Goal: Task Accomplishment & Management: Complete application form

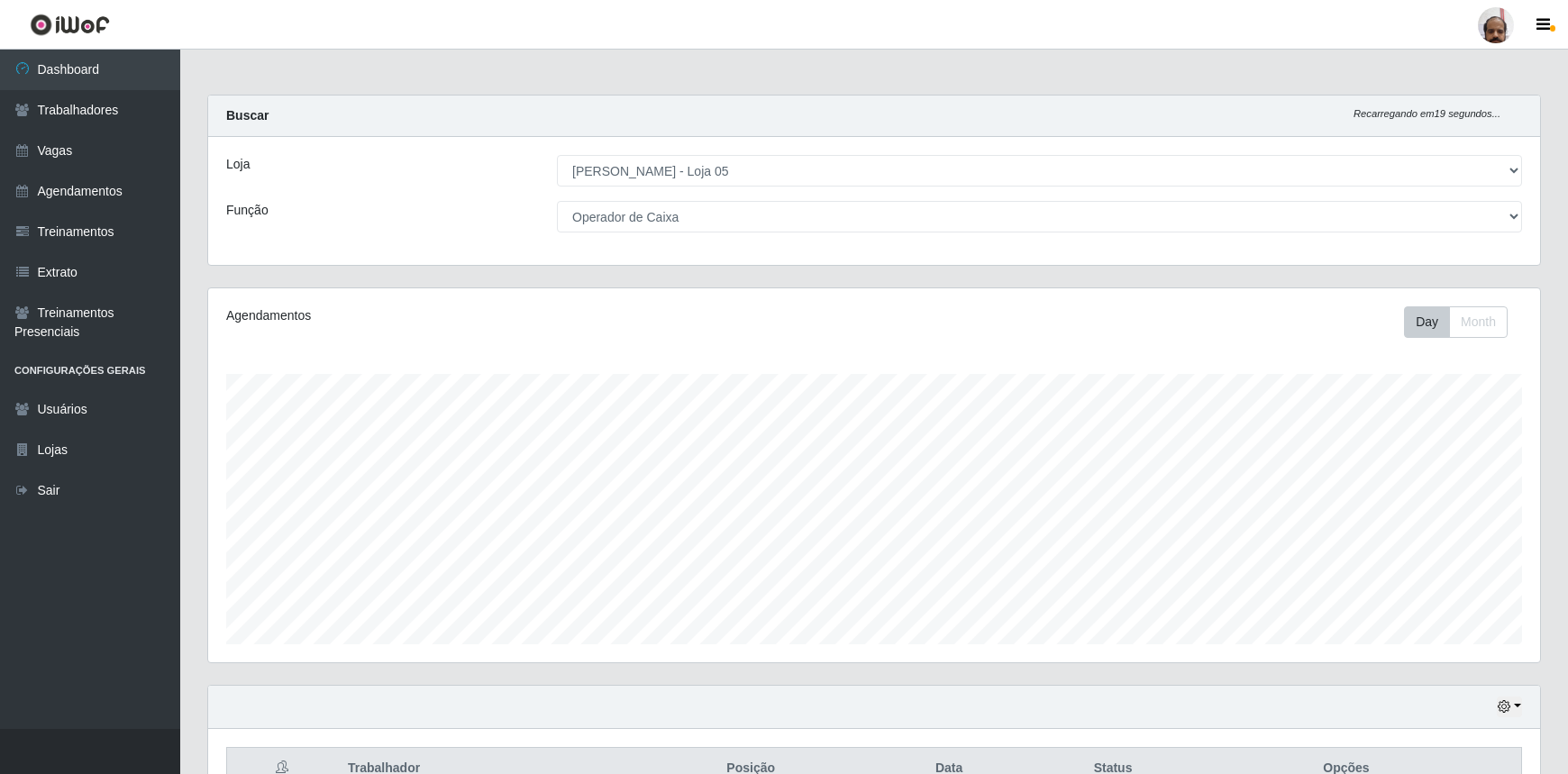
select select "252"
select select "22"
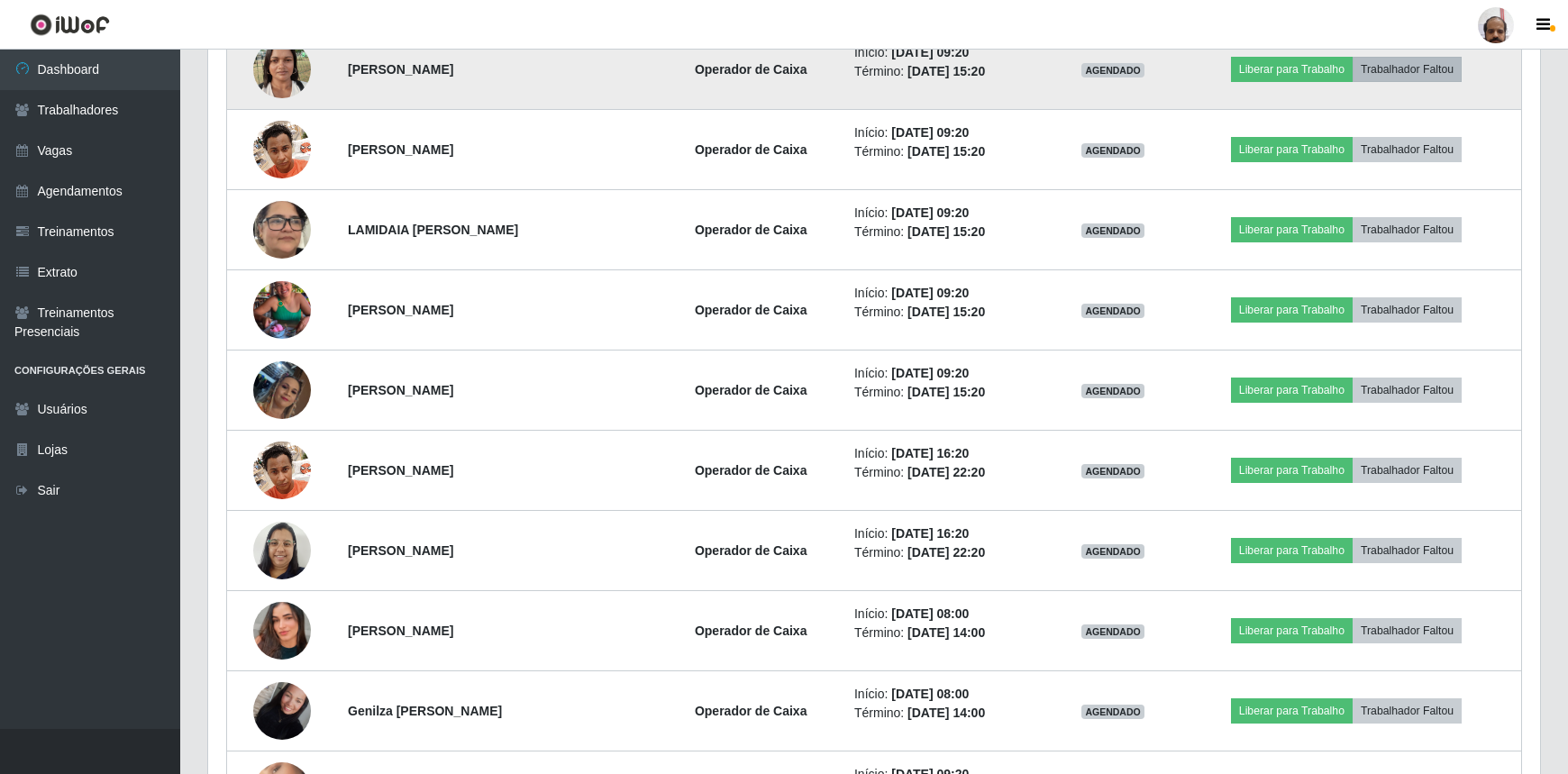
scroll to position [374, 1332]
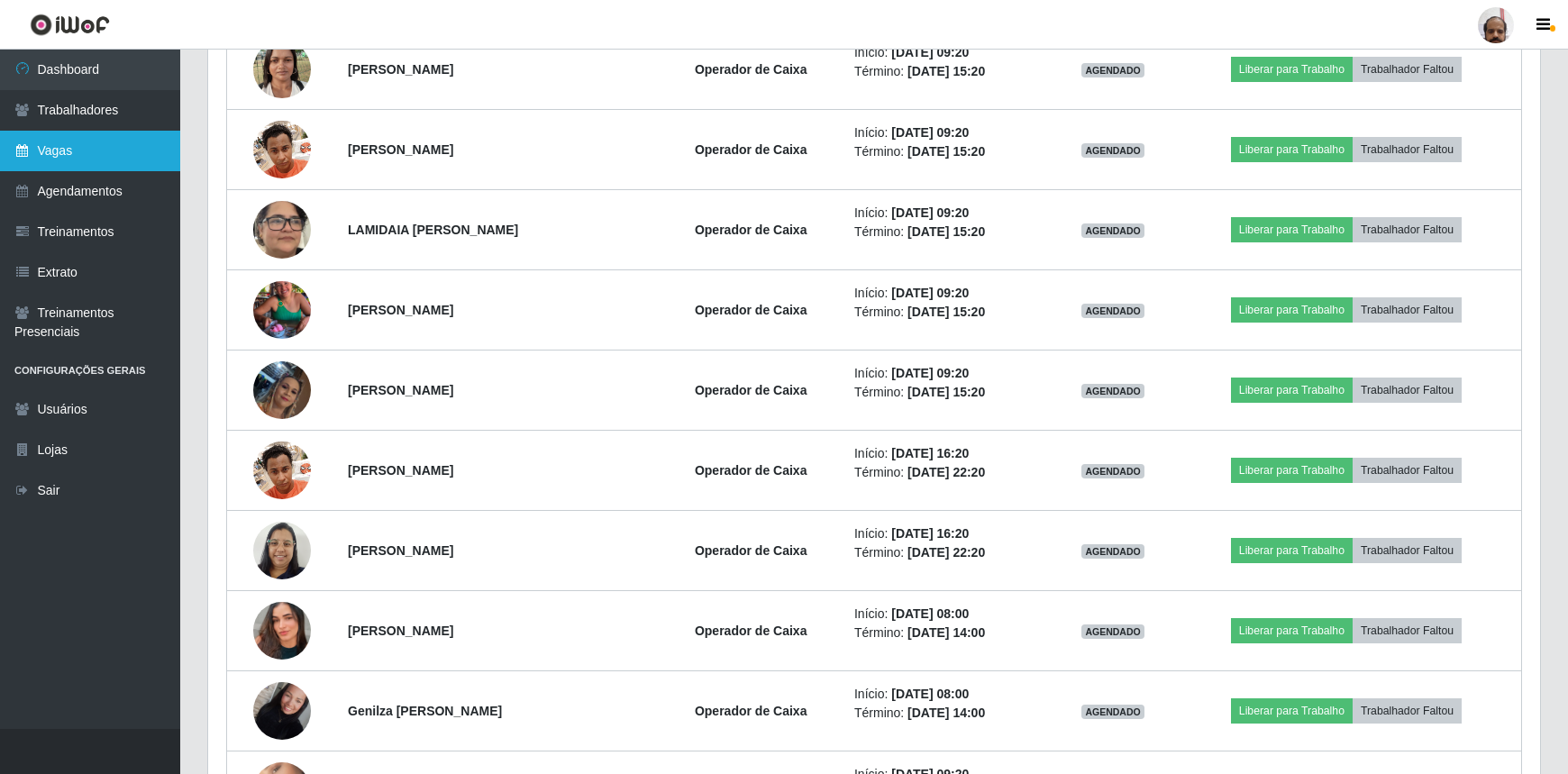
click at [82, 146] on link "Vagas" at bounding box center [90, 151] width 180 height 41
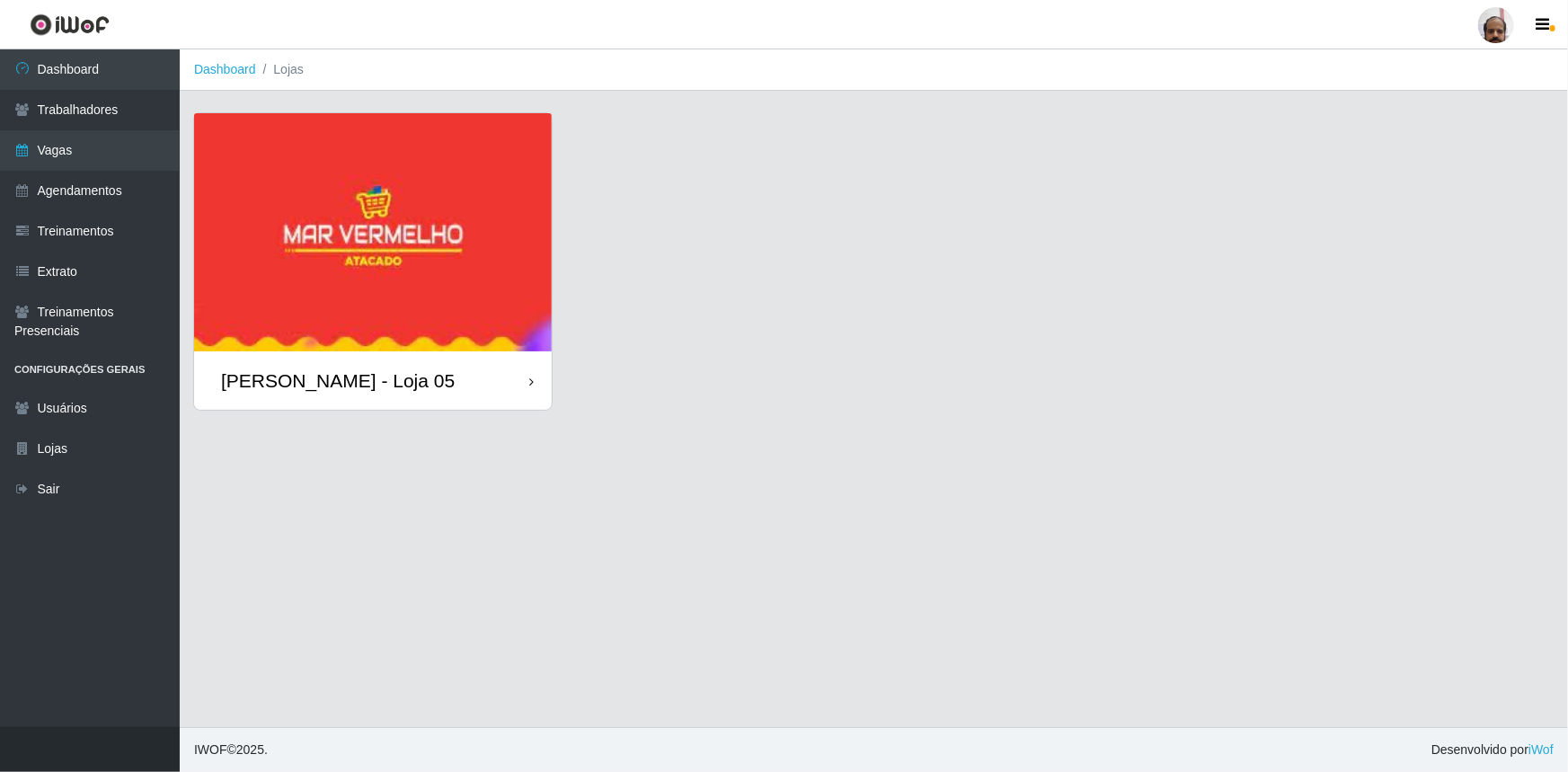
click at [382, 380] on div "[PERSON_NAME] - Loja 05" at bounding box center [337, 381] width 234 height 22
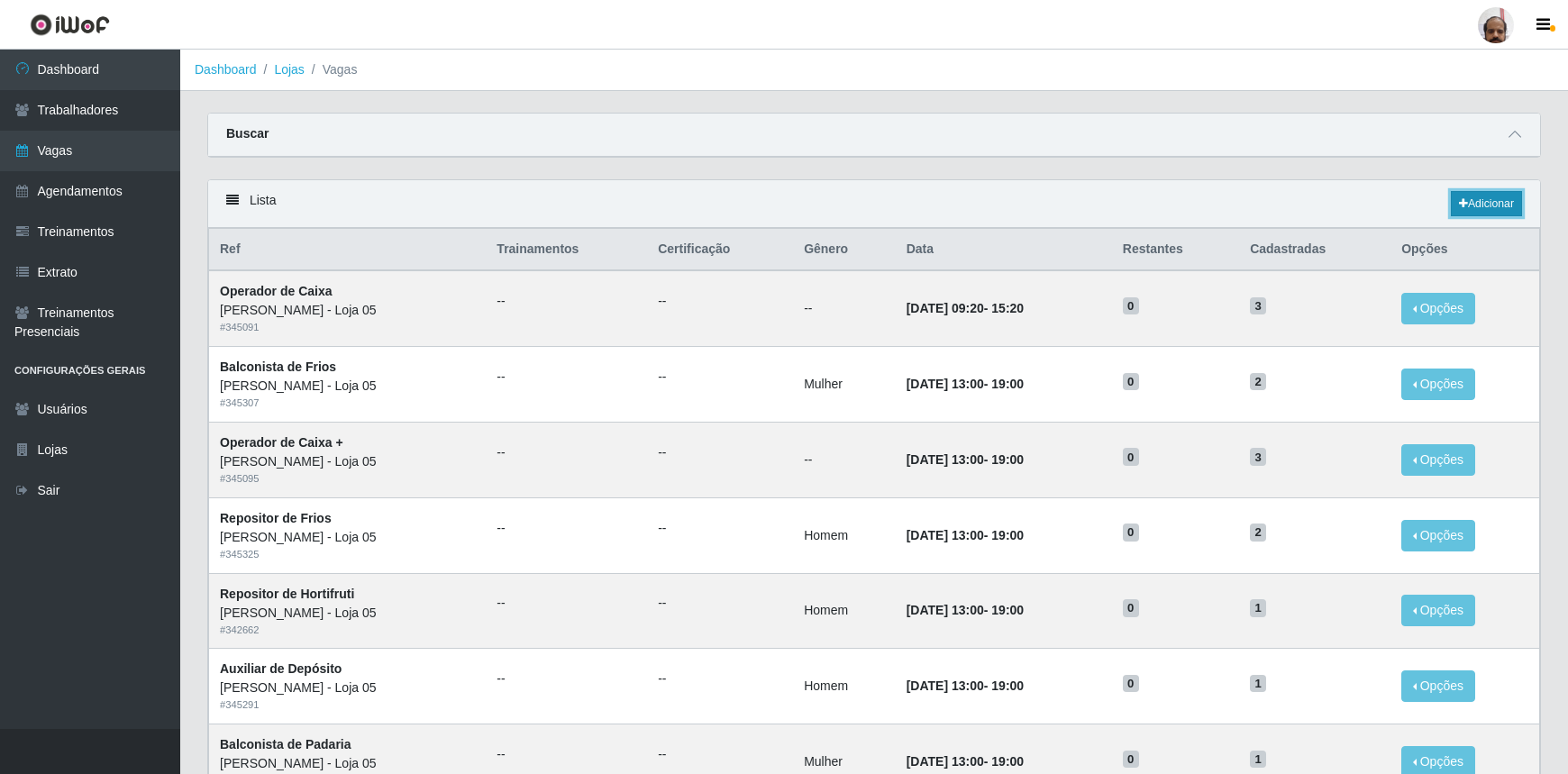
click at [1497, 201] on link "Adicionar" at bounding box center [1486, 203] width 71 height 25
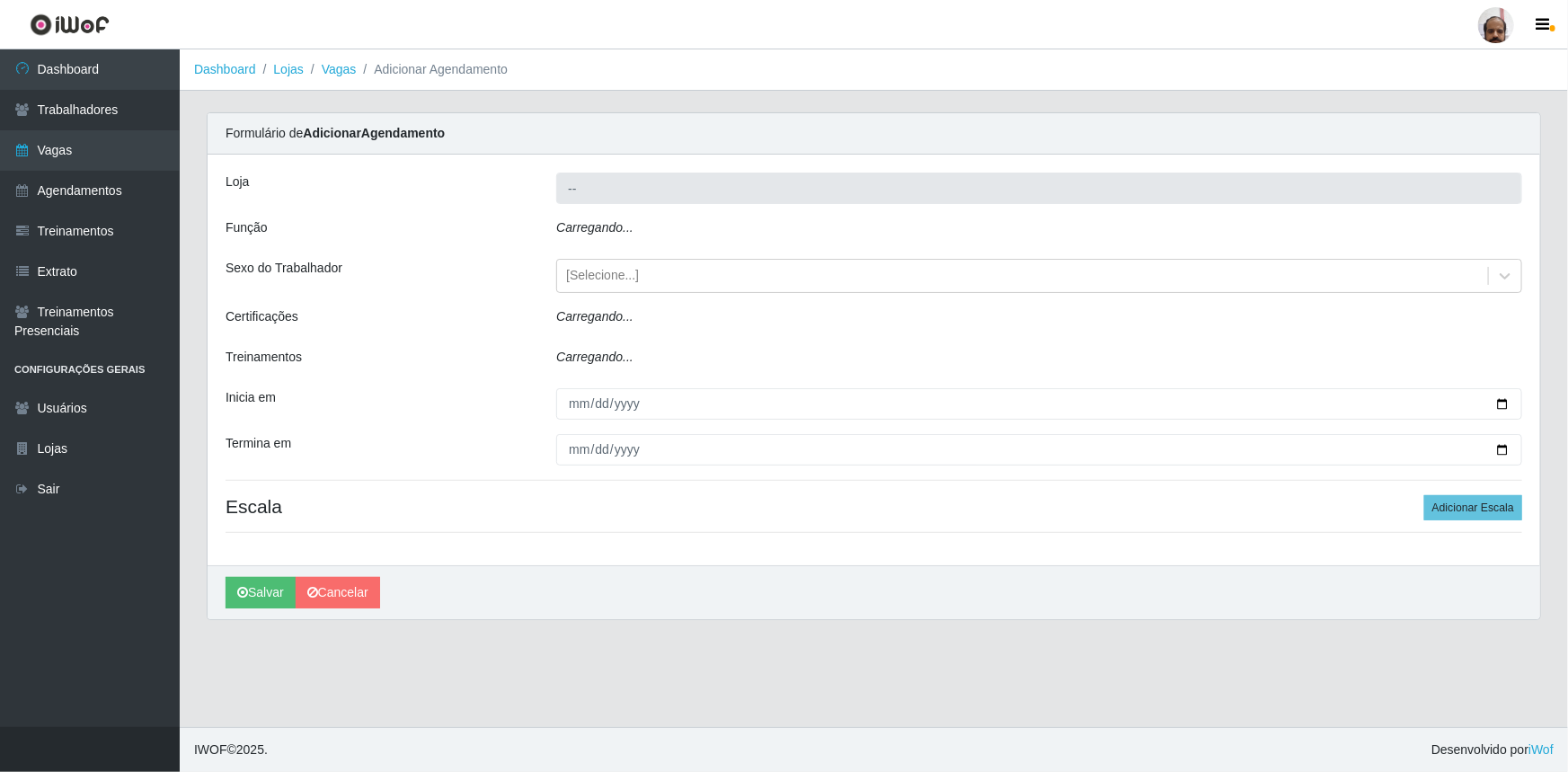
type input "[PERSON_NAME] - Loja 05"
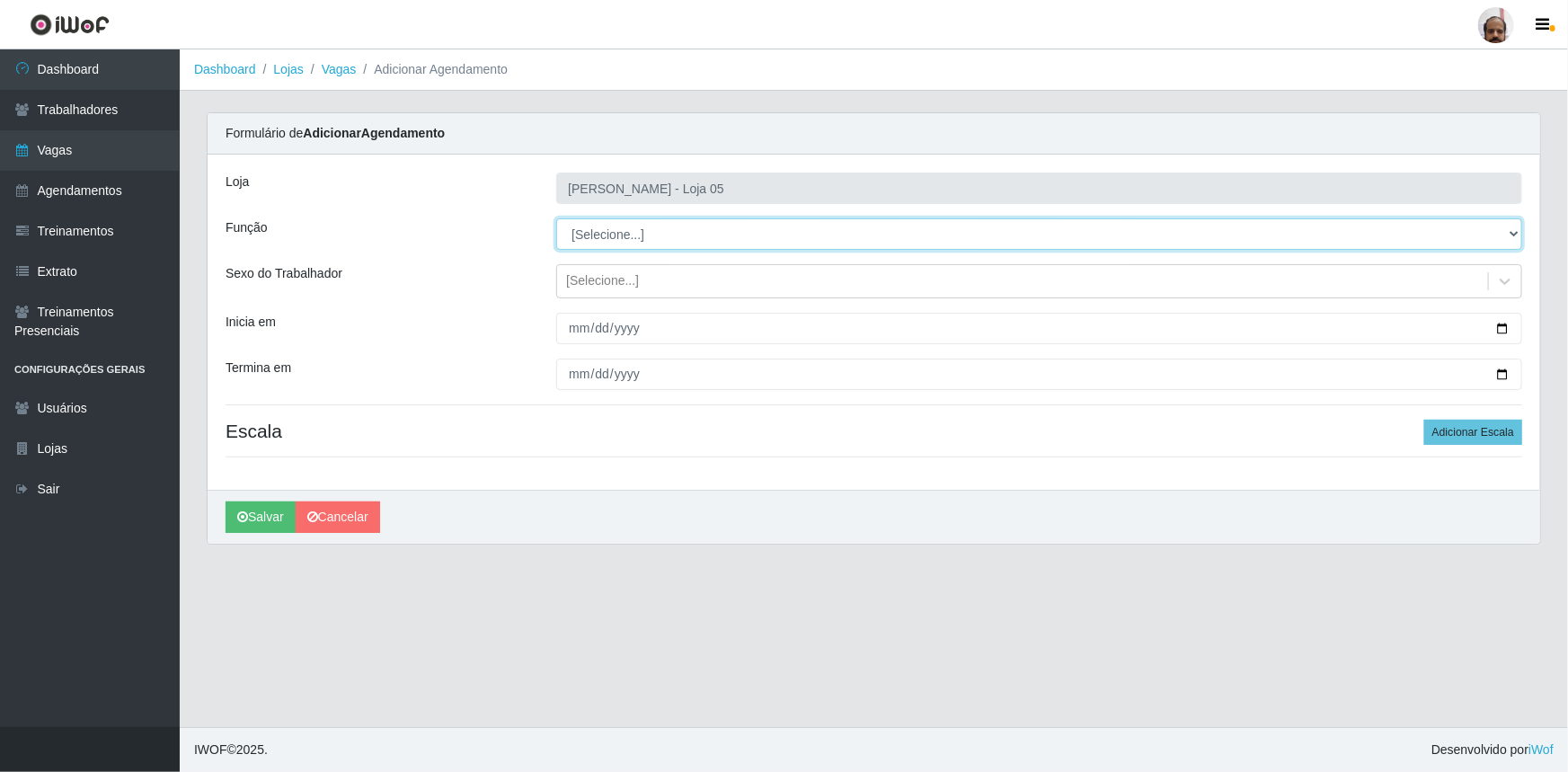
drag, startPoint x: 1515, startPoint y: 234, endPoint x: 1489, endPoint y: 246, distance: 28.6
click at [1515, 234] on select "[Selecione...] ASG ASG + ASG ++ Auxiliar de Depósito Auxiliar de Depósito + Aux…" at bounding box center [1039, 234] width 966 height 31
select select "4"
click at [556, 218] on select "[Selecione...] ASG ASG + ASG ++ Auxiliar de Depósito Auxiliar de Depósito + Aux…" at bounding box center [1039, 234] width 966 height 31
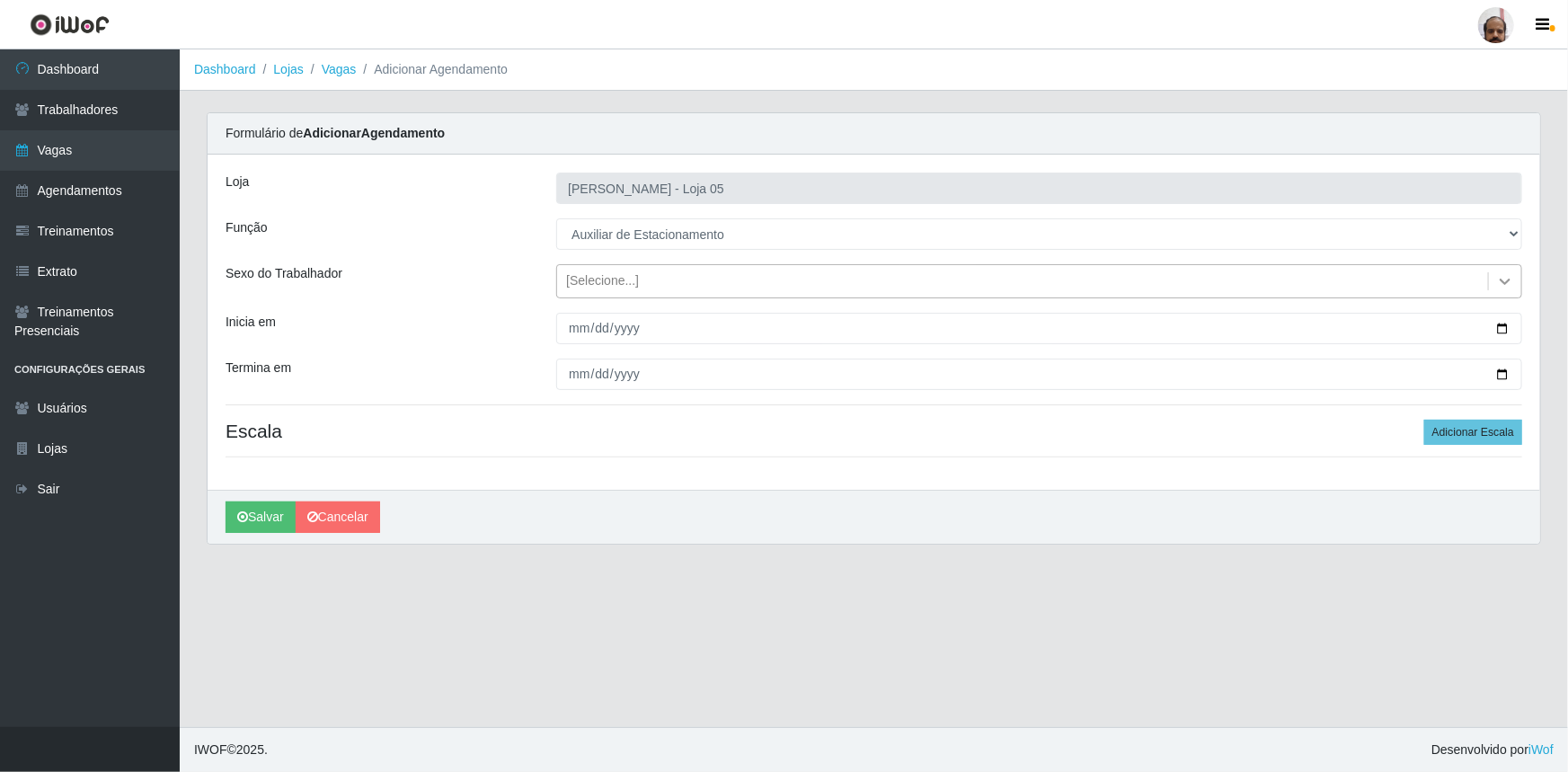
click at [1503, 282] on icon at bounding box center [1505, 281] width 11 height 6
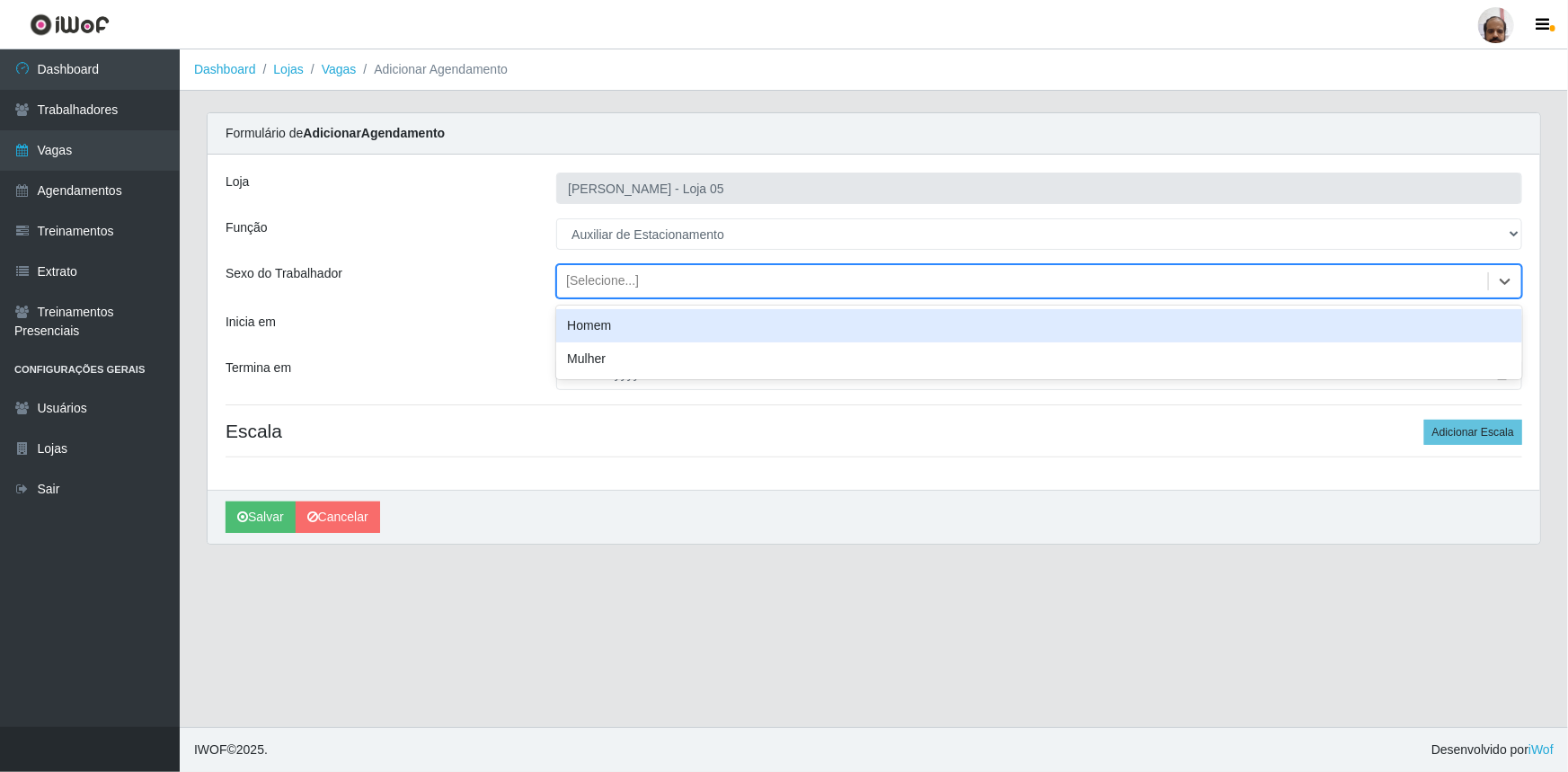
click at [601, 314] on div "Homem" at bounding box center [1039, 325] width 966 height 33
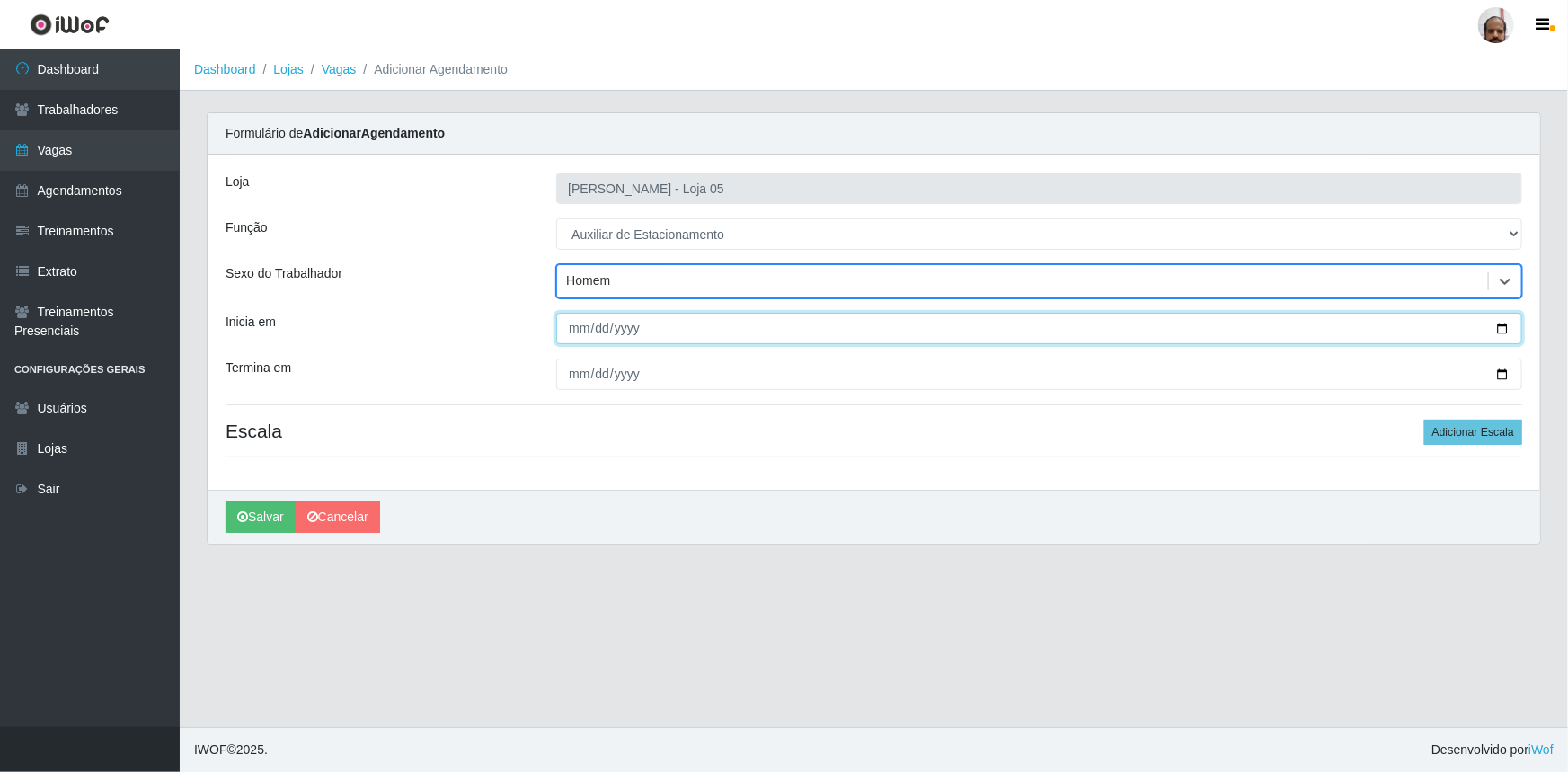
click at [1508, 329] on input "Inicia em" at bounding box center [1039, 328] width 966 height 31
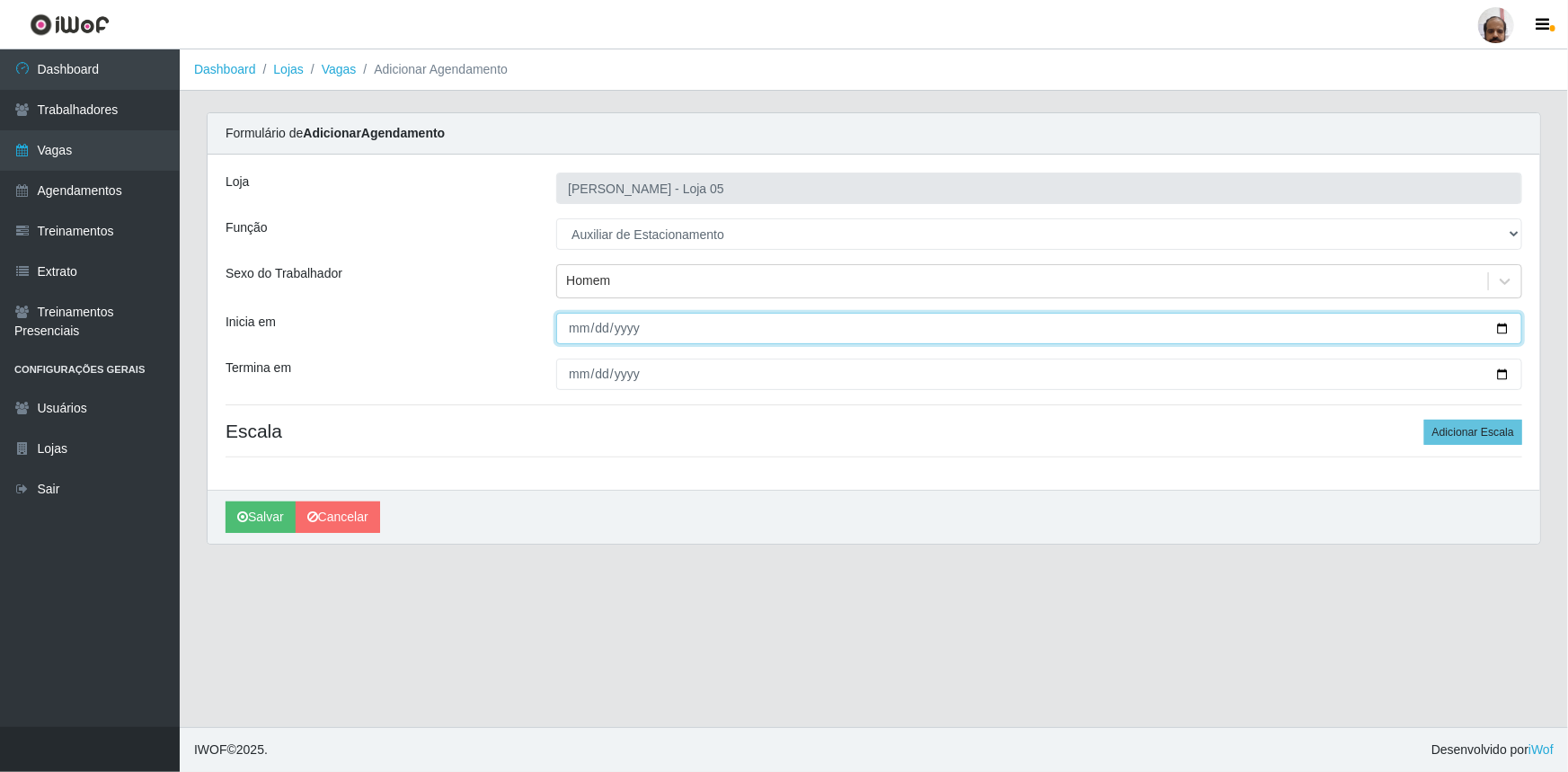
type input "[DATE]"
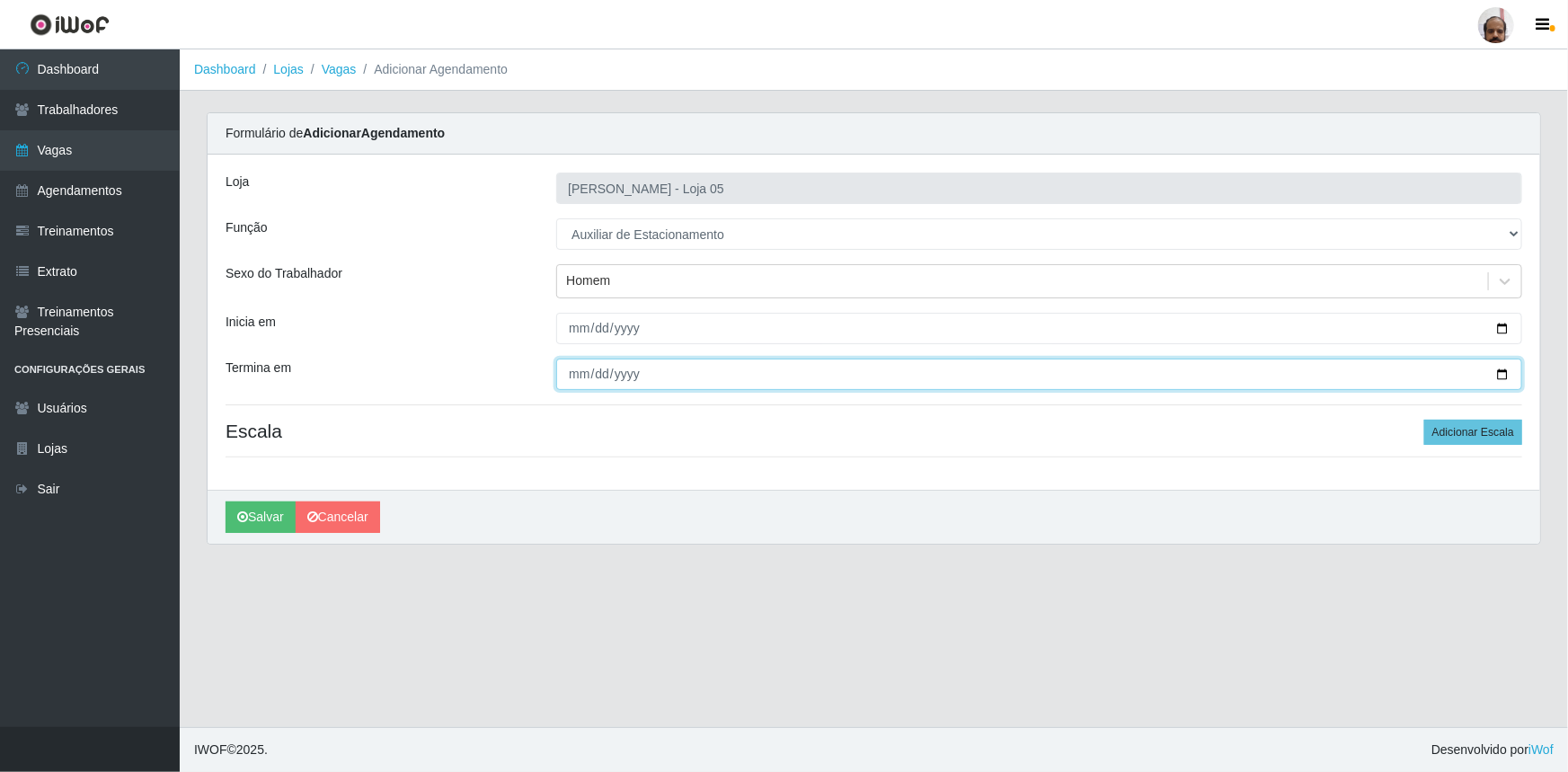
click at [1507, 374] on input "Termina em" at bounding box center [1039, 374] width 966 height 31
type input "[DATE]"
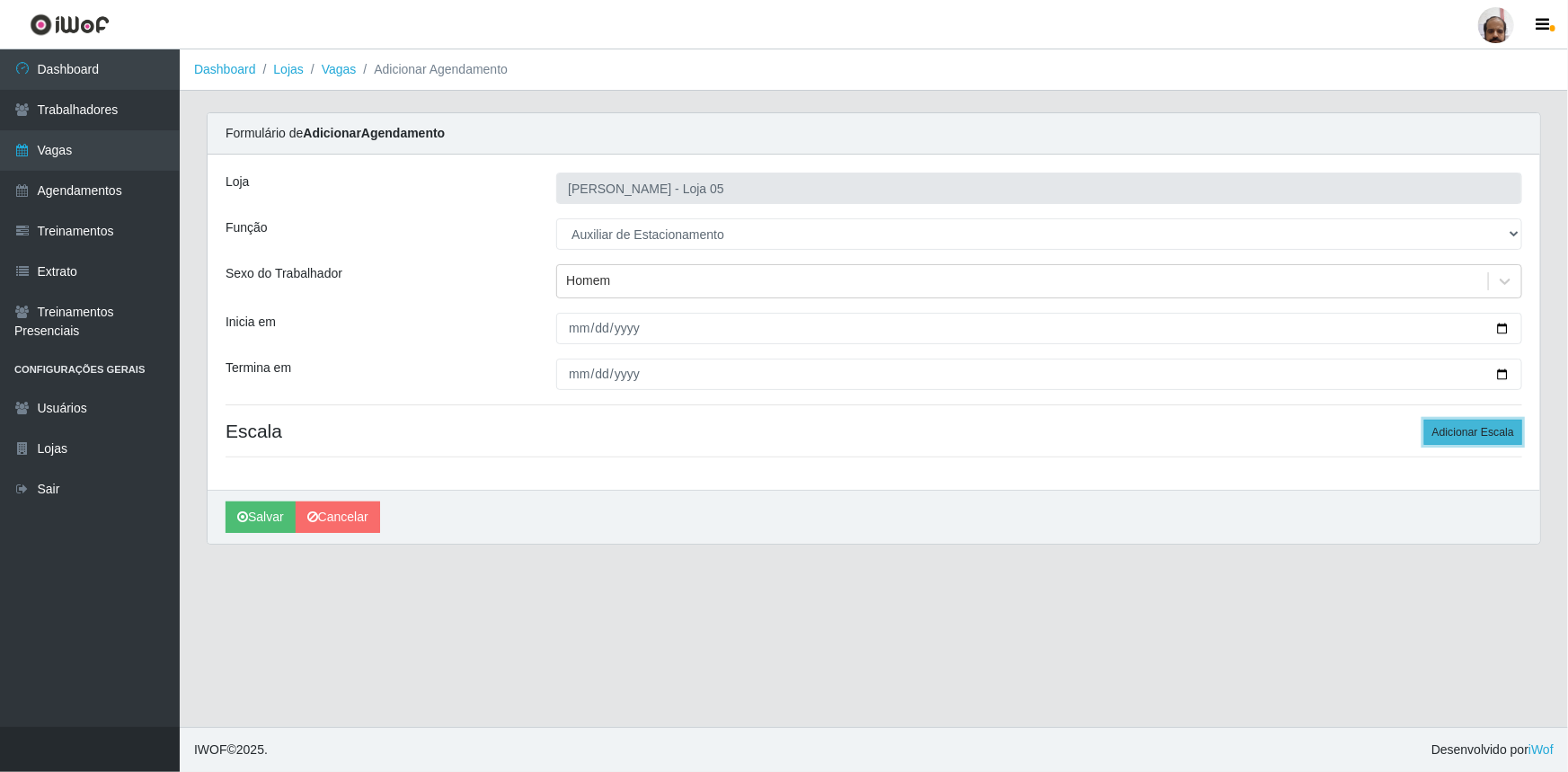
drag, startPoint x: 1491, startPoint y: 426, endPoint x: 1387, endPoint y: 467, distance: 111.8
click at [1491, 425] on button "Adicionar Escala" at bounding box center [1473, 432] width 98 height 25
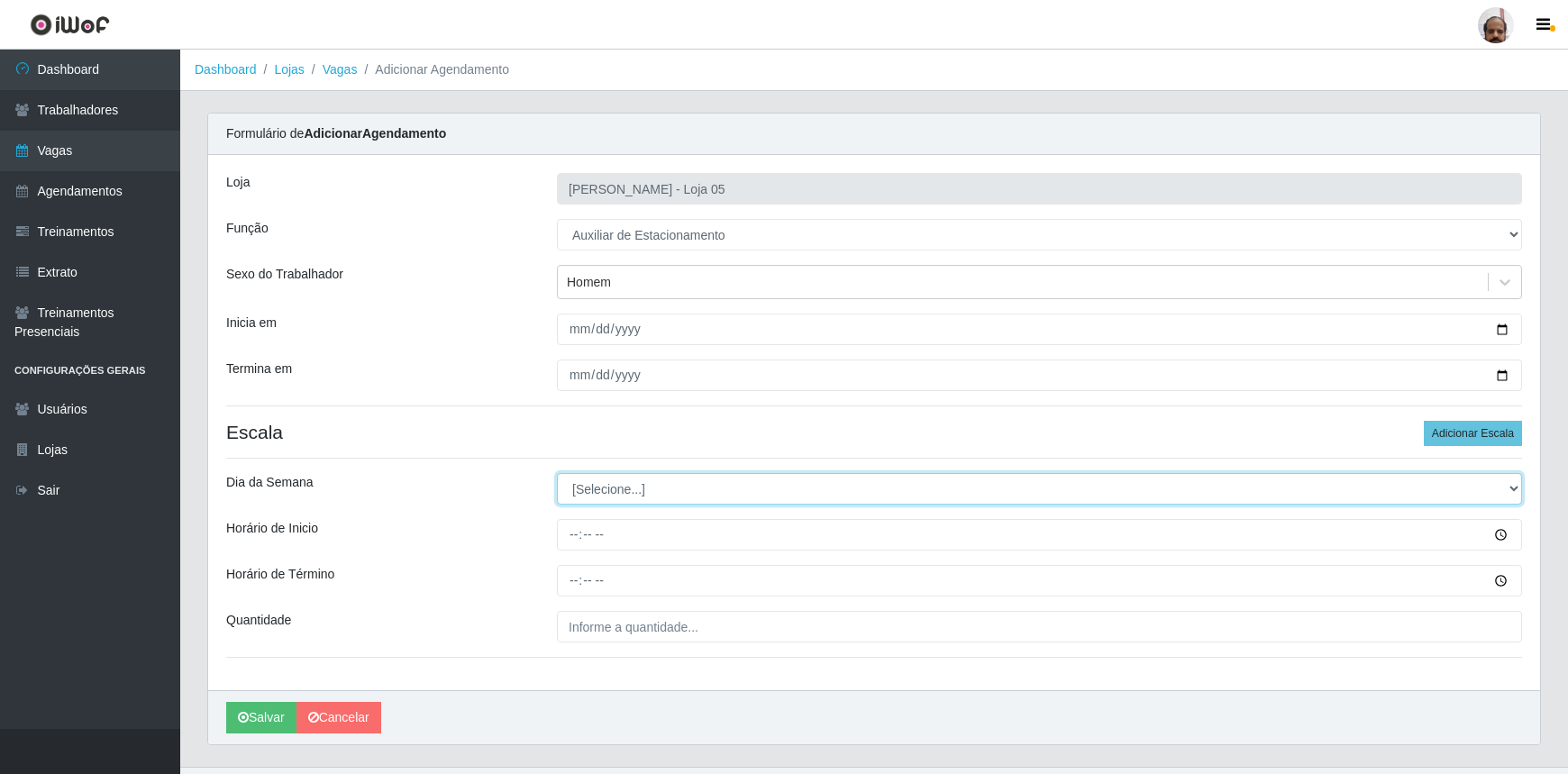
click at [1513, 486] on select "[Selecione...] Segunda Terça Quarta Quinta Sexta Sábado Domingo" at bounding box center [1039, 489] width 965 height 32
select select "4"
click at [557, 473] on select "[Selecione...] Segunda Terça Quarta Quinta Sexta Sábado Domingo" at bounding box center [1039, 489] width 965 height 32
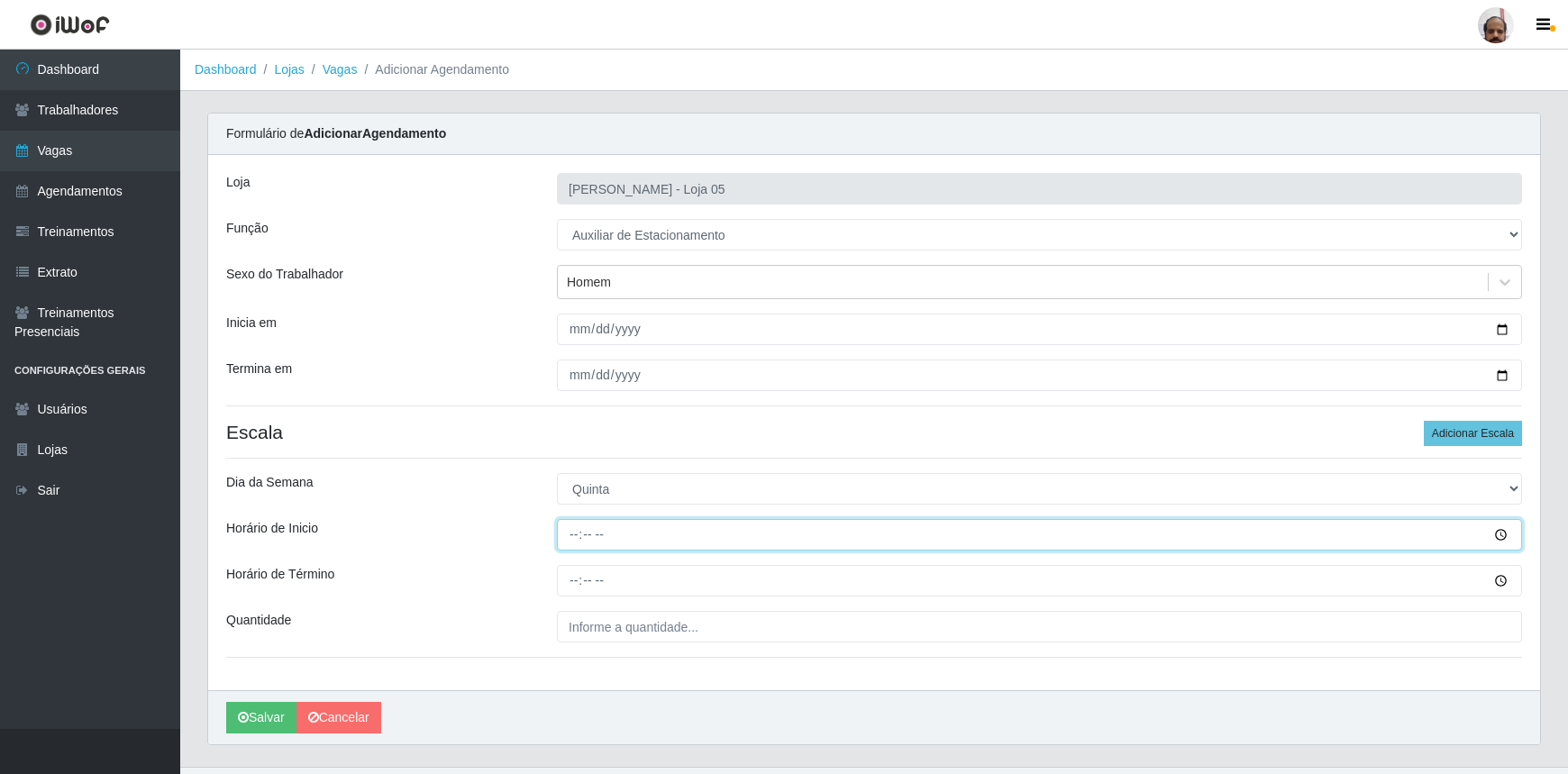
click at [570, 543] on input "Horário de Inicio" at bounding box center [1039, 535] width 965 height 32
type input "09:00"
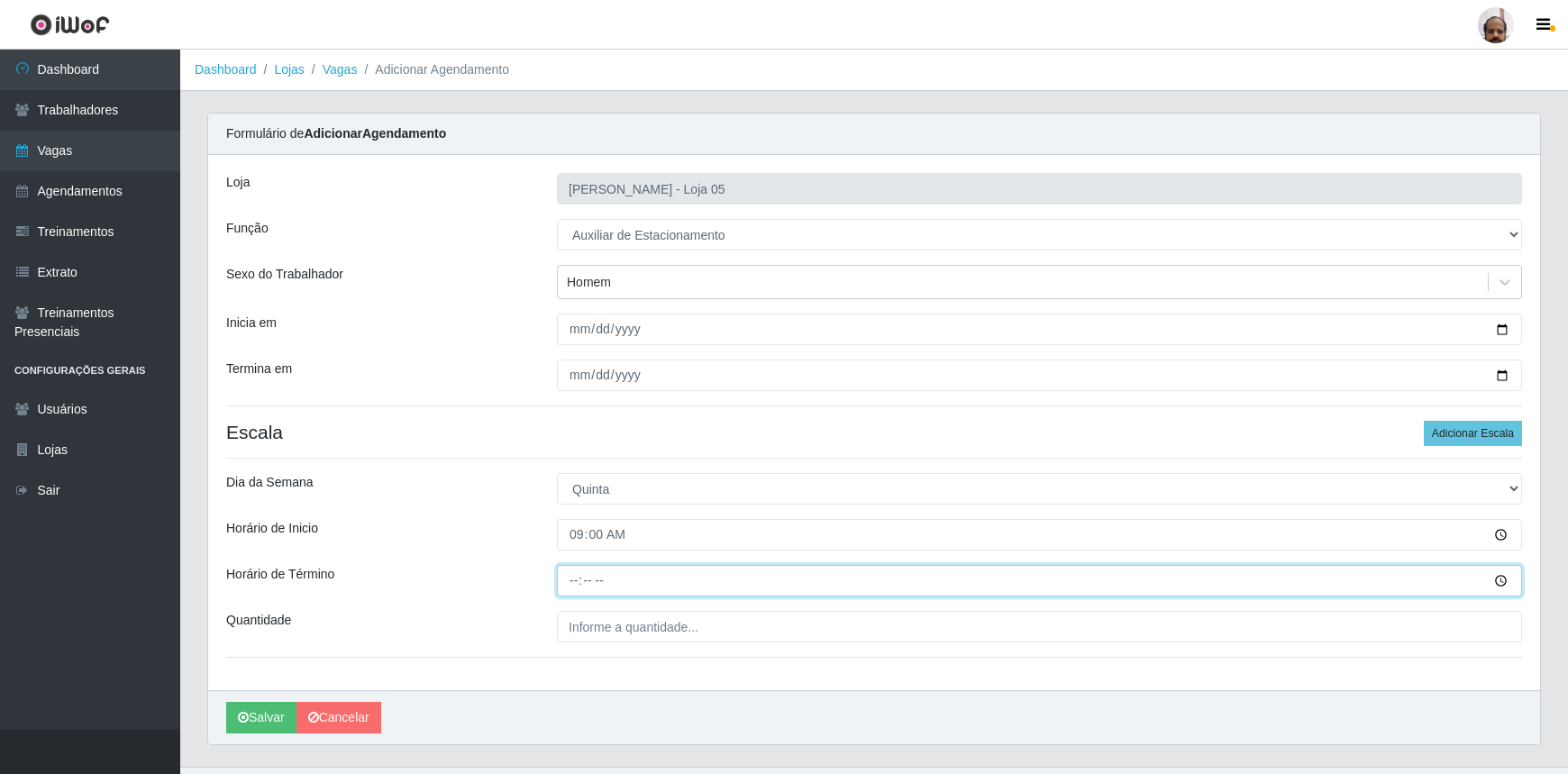
click at [575, 583] on input "Horário de Término" at bounding box center [1039, 581] width 965 height 32
type input "15:00"
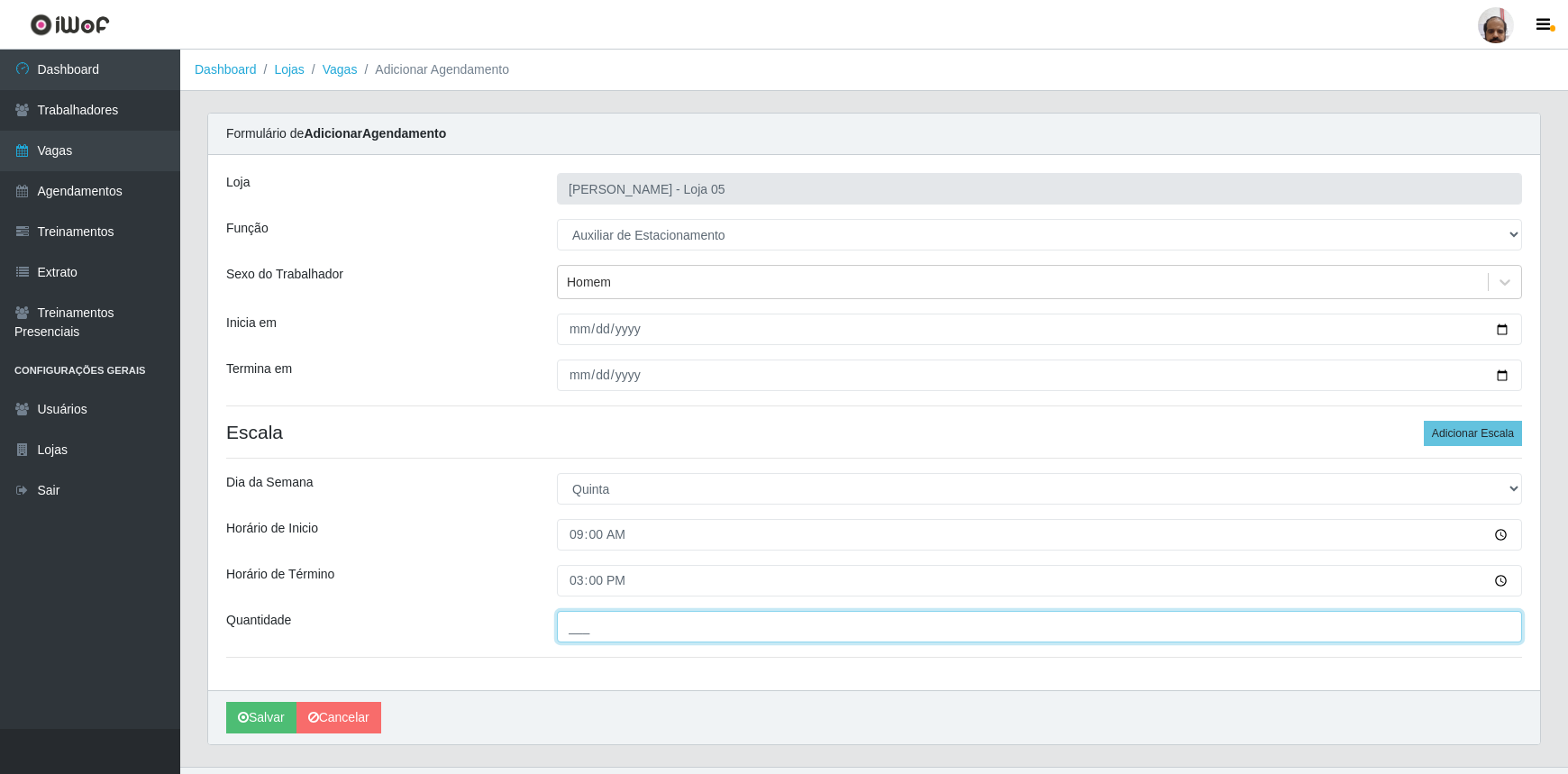
click at [586, 615] on input "___" at bounding box center [1039, 627] width 965 height 32
type input "1__"
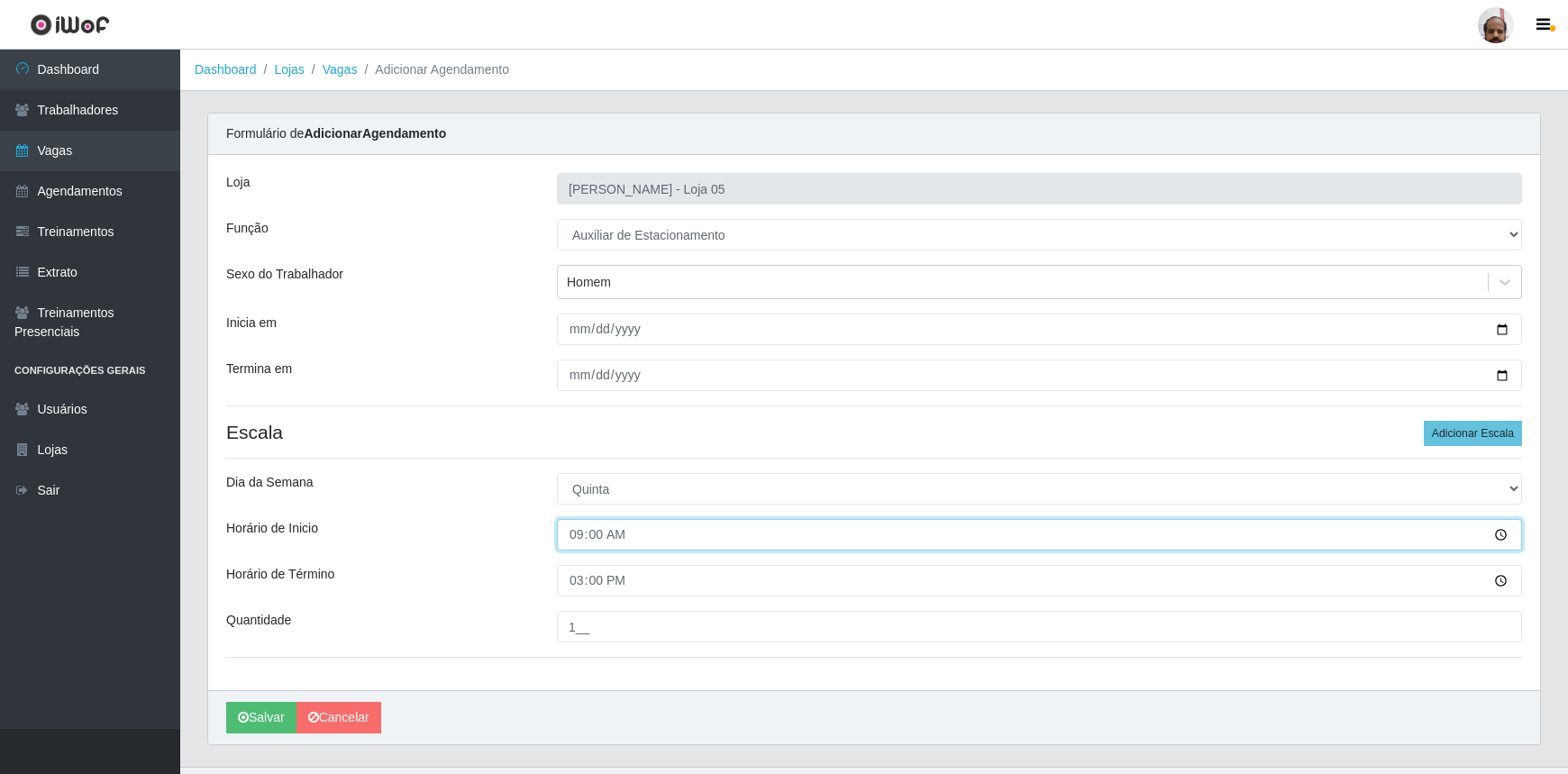
click at [570, 536] on input "09:00" at bounding box center [1039, 535] width 965 height 32
type input "08:30"
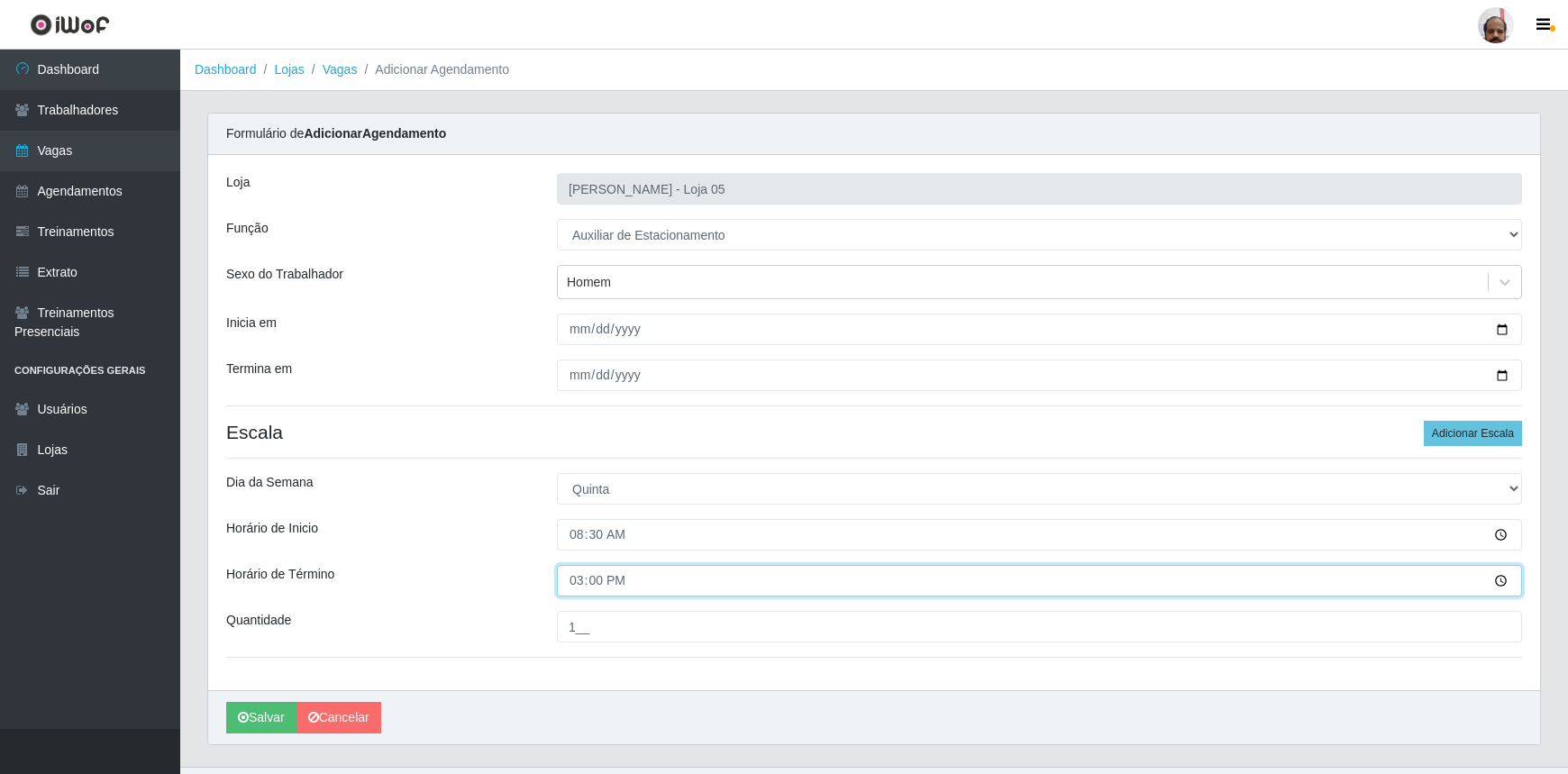
click at [575, 581] on input "15:00" at bounding box center [1039, 581] width 965 height 32
type input "14:30"
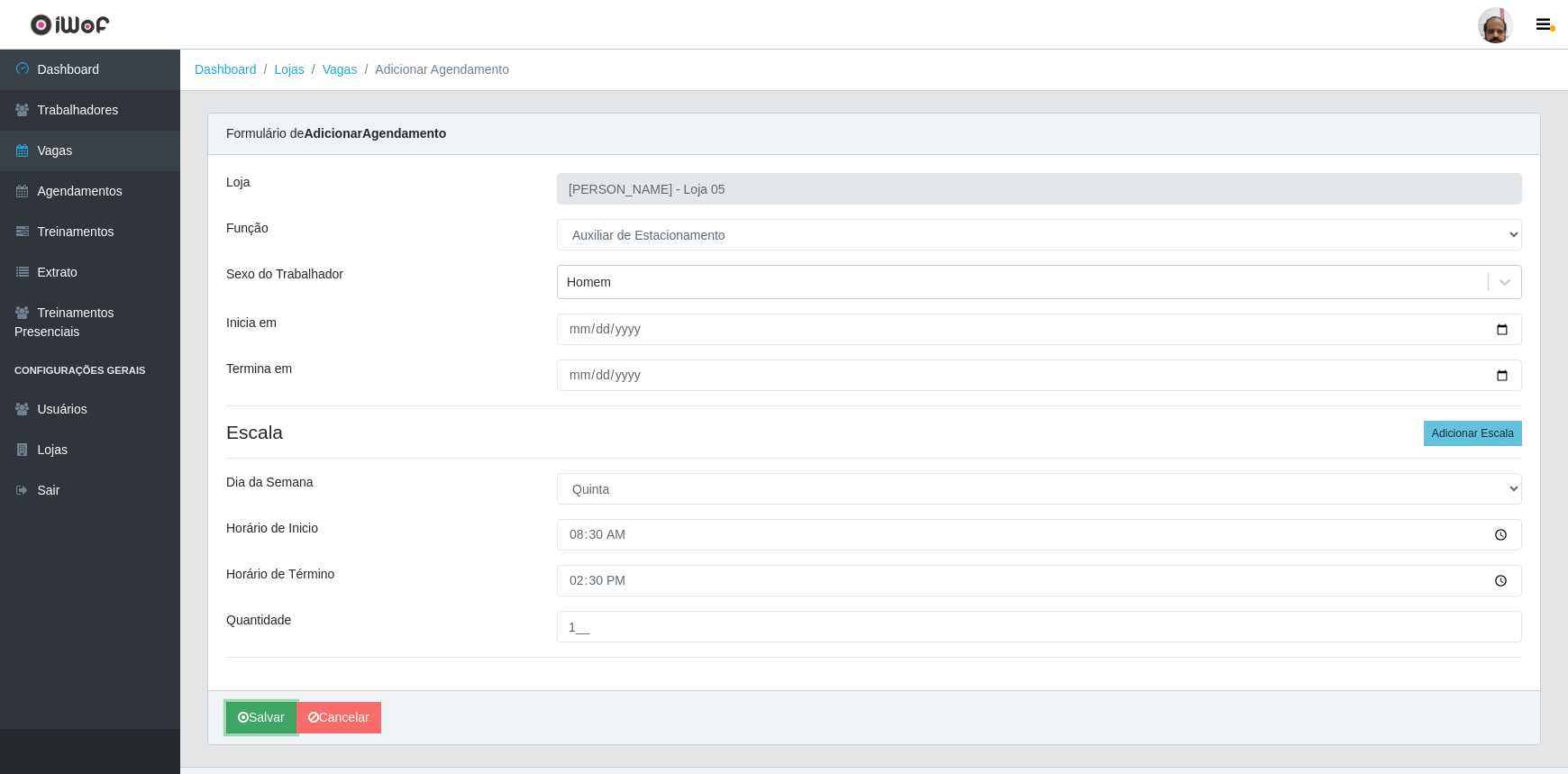
click at [261, 722] on button "Salvar" at bounding box center [261, 717] width 70 height 32
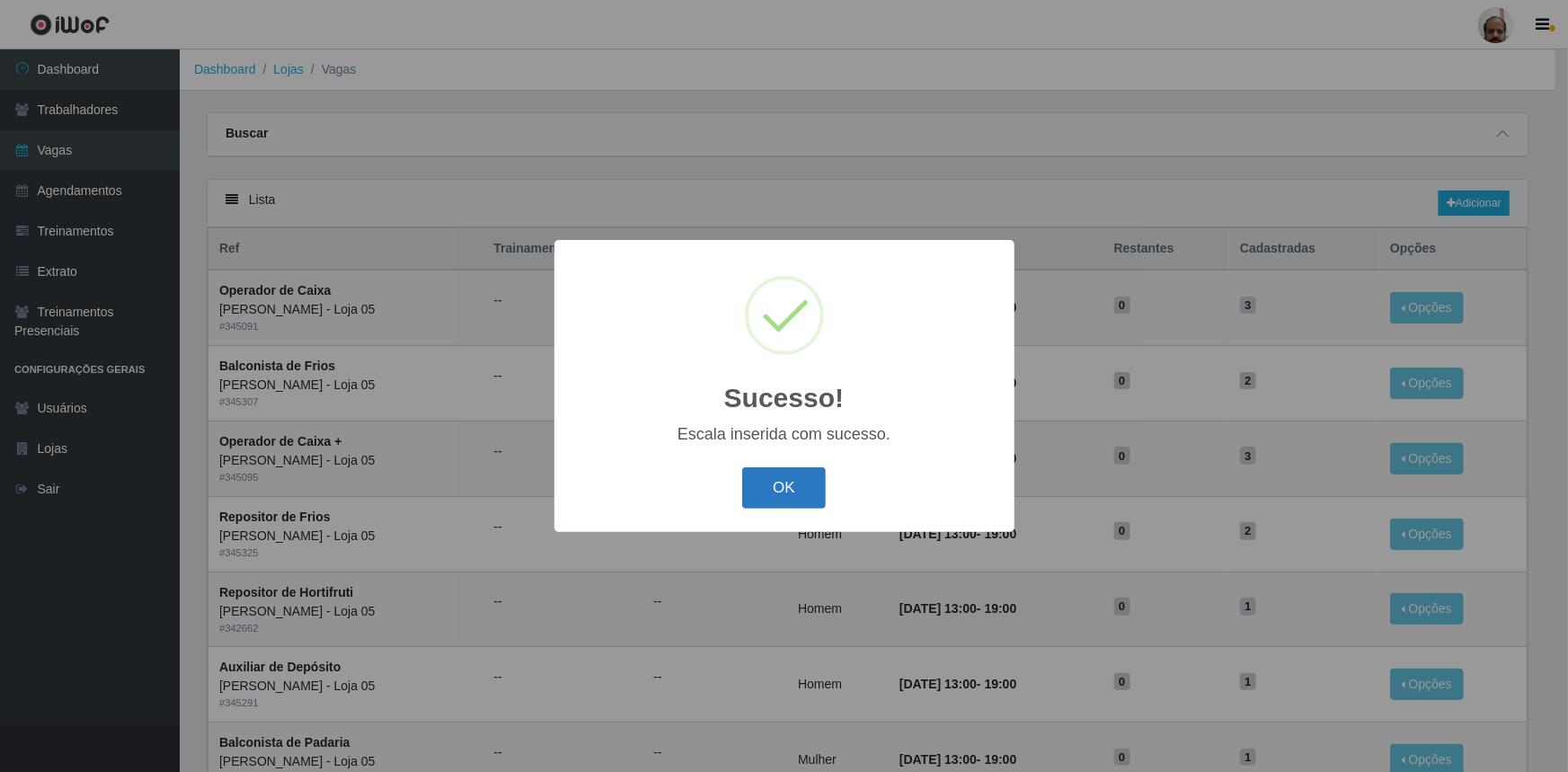
click at [763, 488] on button "OK" at bounding box center [784, 489] width 83 height 43
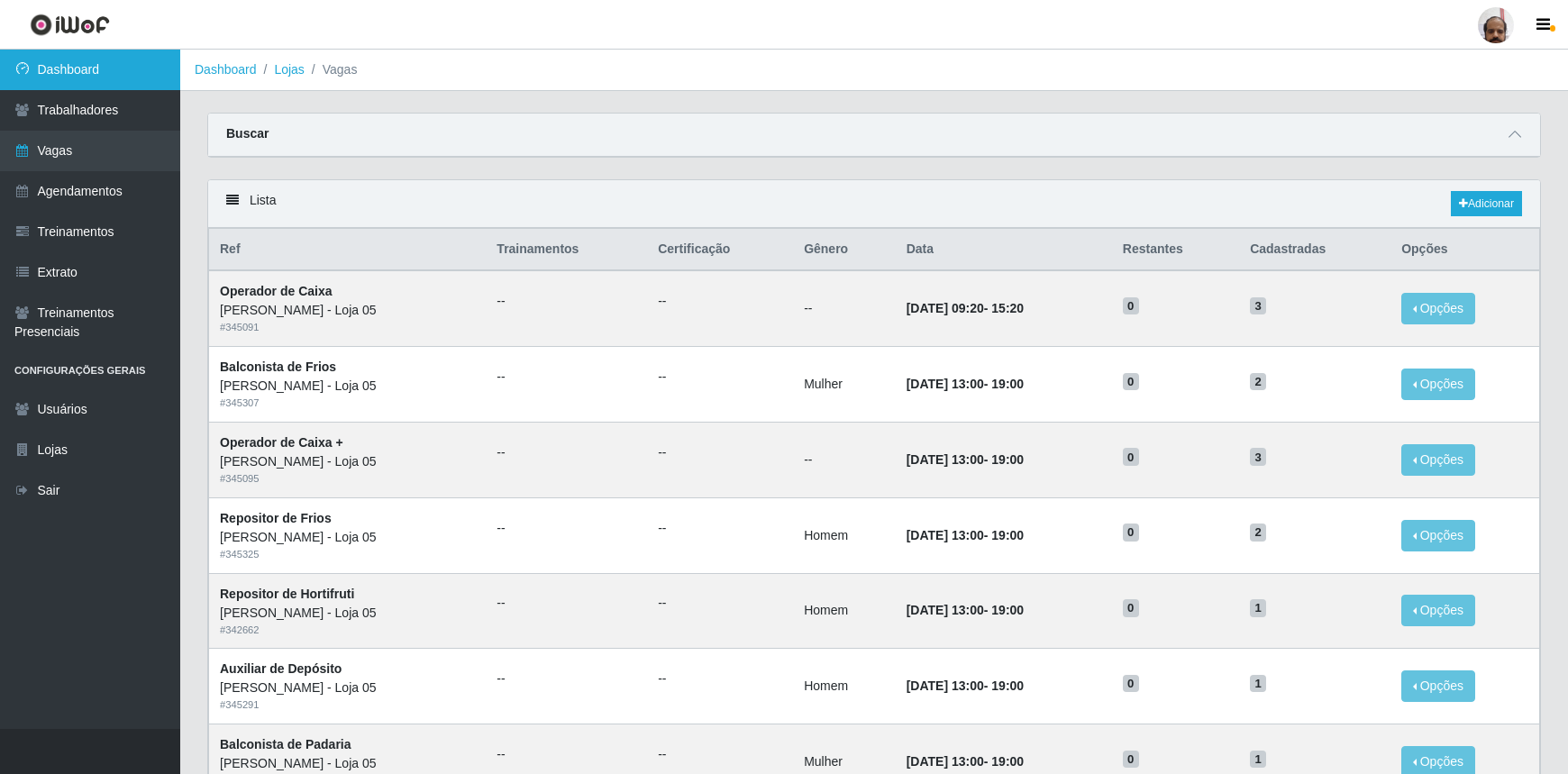
click at [58, 80] on link "Dashboard" at bounding box center [90, 70] width 180 height 41
